Goal: Information Seeking & Learning: Learn about a topic

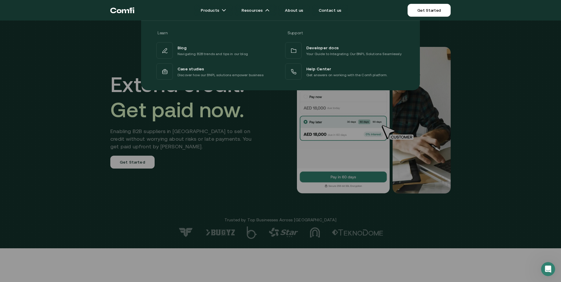
click at [219, 167] on div at bounding box center [280, 162] width 561 height 282
click at [46, 109] on div at bounding box center [280, 162] width 561 height 282
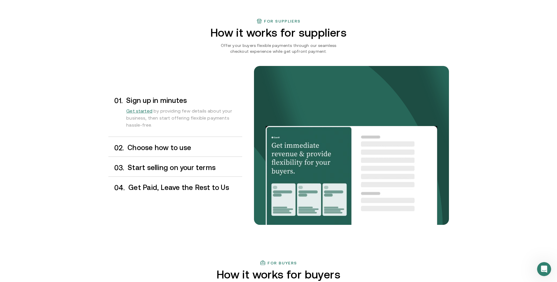
scroll to position [440, 0]
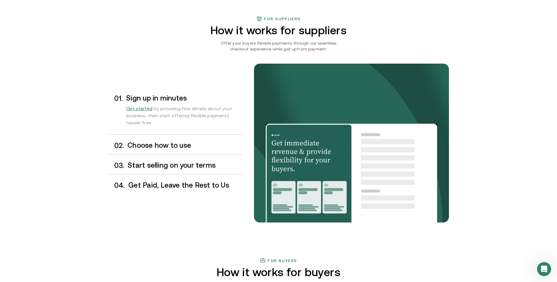
click at [186, 146] on h3 "Choose how to use" at bounding box center [184, 146] width 114 height 8
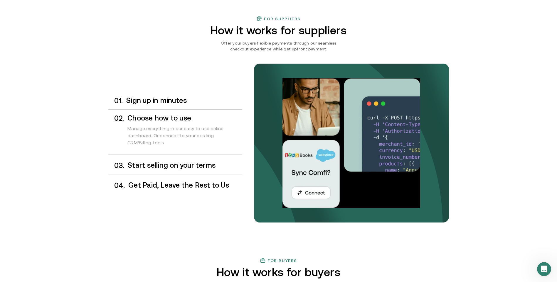
click at [173, 166] on h3 "Start selling on your terms" at bounding box center [185, 166] width 114 height 8
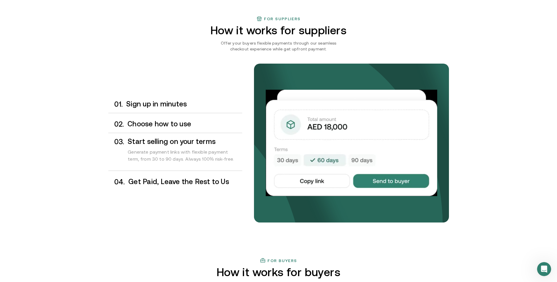
click at [174, 186] on h3 "Get Paid, Leave the Rest to Us" at bounding box center [185, 182] width 114 height 8
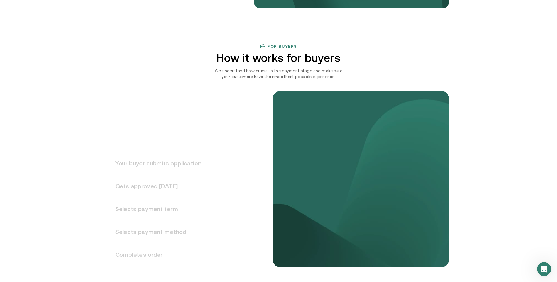
scroll to position [675, 0]
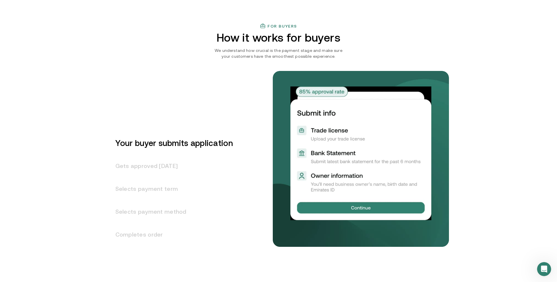
click at [158, 169] on h3 "Gets approved [DATE]" at bounding box center [170, 166] width 124 height 23
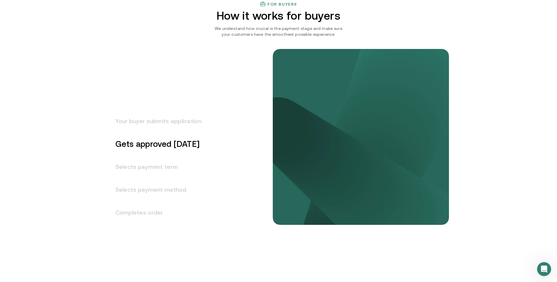
scroll to position [700, 0]
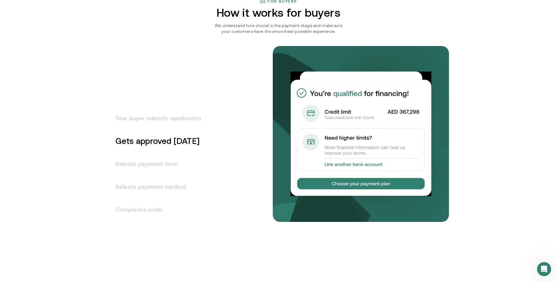
click at [165, 165] on h3 "Selects payment term" at bounding box center [154, 164] width 93 height 23
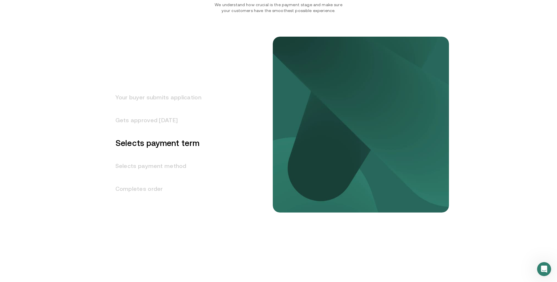
scroll to position [723, 0]
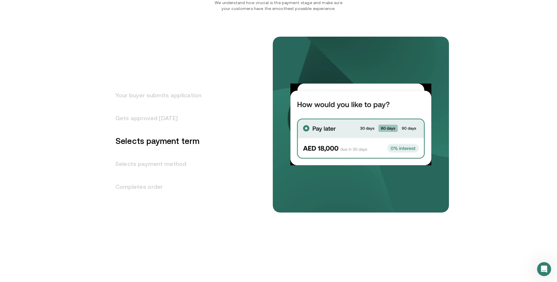
click at [177, 164] on h3 "Selects payment method" at bounding box center [154, 164] width 93 height 23
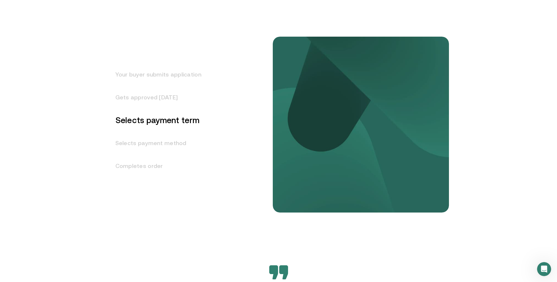
scroll to position [746, 0]
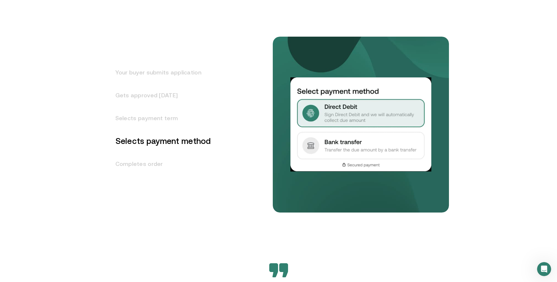
click at [155, 165] on h3 "Completes order" at bounding box center [159, 164] width 103 height 23
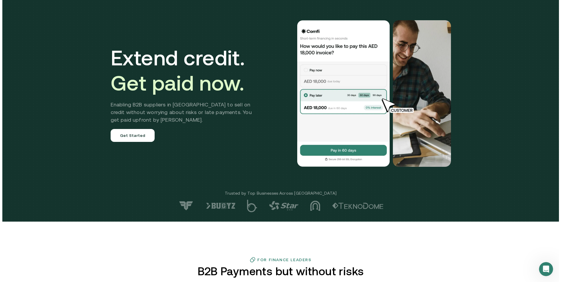
scroll to position [0, 0]
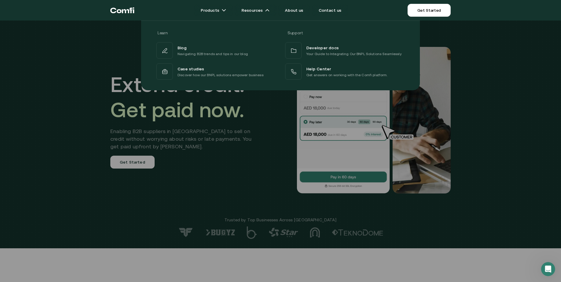
click at [231, 184] on div at bounding box center [280, 162] width 561 height 282
